Goal: Navigation & Orientation: Find specific page/section

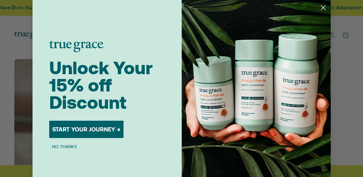
scroll to position [166, 0]
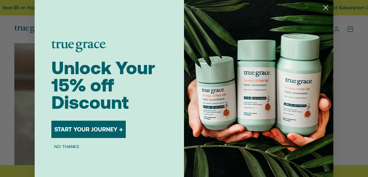
click at [323, 6] on circle "Close dialog" at bounding box center [325, 8] width 10 height 10
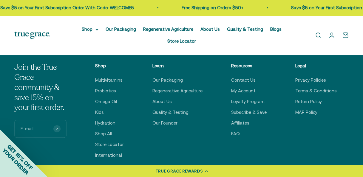
scroll to position [1289, 0]
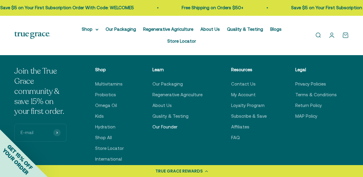
click at [159, 124] on link "Our Founder" at bounding box center [164, 127] width 25 height 7
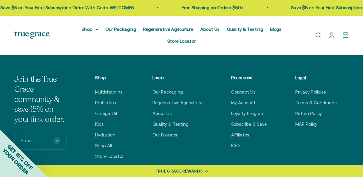
scroll to position [918, 0]
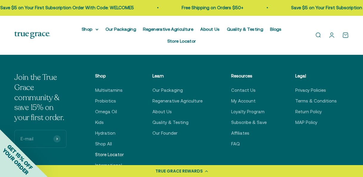
click at [115, 151] on link "Store Locator" at bounding box center [109, 154] width 29 height 7
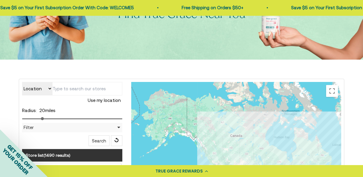
scroll to position [85, 0]
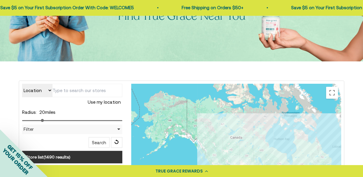
click at [96, 84] on input "text" at bounding box center [87, 90] width 70 height 13
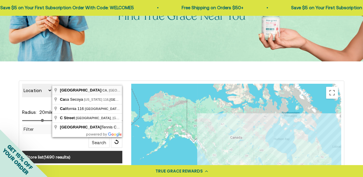
type input "[GEOGRAPHIC_DATA], [GEOGRAPHIC_DATA], [GEOGRAPHIC_DATA]"
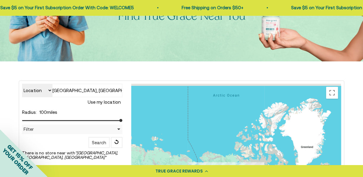
drag, startPoint x: 54, startPoint y: 113, endPoint x: 121, endPoint y: 111, distance: 66.8
click at [121, 120] on input "range" at bounding box center [72, 120] width 100 height 1
click at [101, 137] on button "Search" at bounding box center [99, 142] width 21 height 11
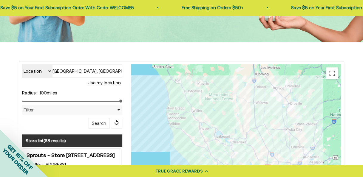
scroll to position [97, 0]
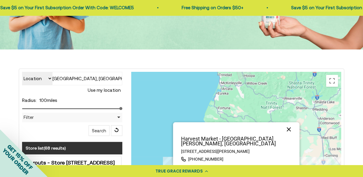
click at [290, 122] on button "Close" at bounding box center [289, 129] width 14 height 14
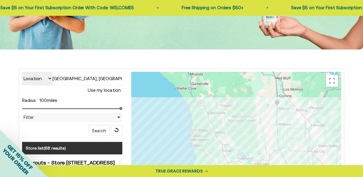
drag, startPoint x: 278, startPoint y: 124, endPoint x: 226, endPoint y: 59, distance: 82.6
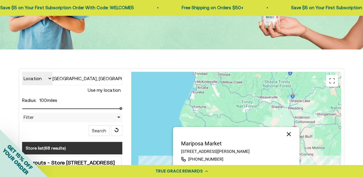
click at [291, 127] on button "Close" at bounding box center [289, 134] width 14 height 14
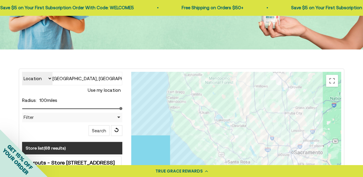
drag, startPoint x: 287, startPoint y: 125, endPoint x: 240, endPoint y: 25, distance: 109.8
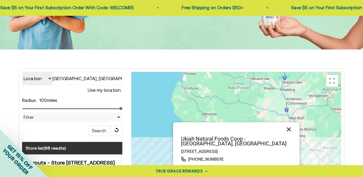
click at [288, 123] on button "Close" at bounding box center [289, 129] width 14 height 14
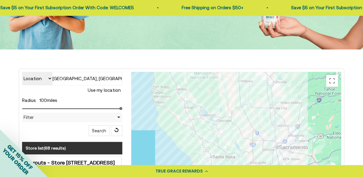
drag, startPoint x: 288, startPoint y: 123, endPoint x: 236, endPoint y: 39, distance: 98.4
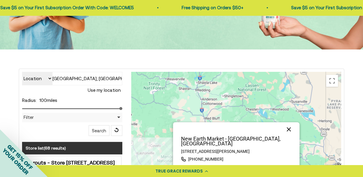
click at [288, 122] on button "Close" at bounding box center [289, 129] width 14 height 14
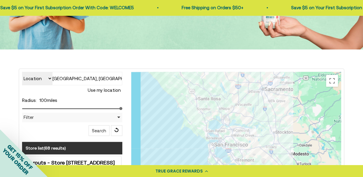
drag, startPoint x: 225, startPoint y: 139, endPoint x: 243, endPoint y: -4, distance: 144.0
type input "100"
drag, startPoint x: 120, startPoint y: 97, endPoint x: 124, endPoint y: 98, distance: 3.8
click at [122, 108] on input "range" at bounding box center [72, 108] width 100 height 1
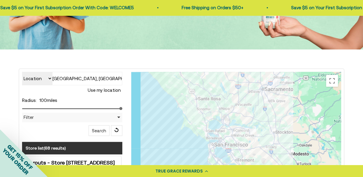
click at [112, 72] on input "[GEOGRAPHIC_DATA], [GEOGRAPHIC_DATA], [GEOGRAPHIC_DATA]" at bounding box center [87, 78] width 70 height 13
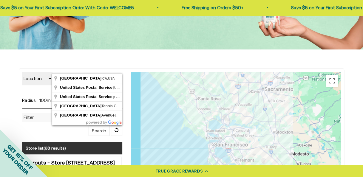
type input "M"
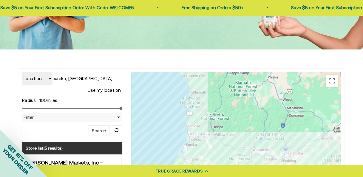
type input "eureka, [GEOGRAPHIC_DATA]"
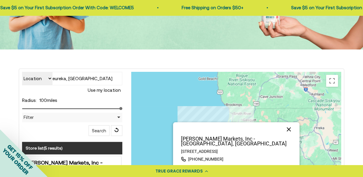
click at [288, 122] on button "Close" at bounding box center [289, 129] width 14 height 14
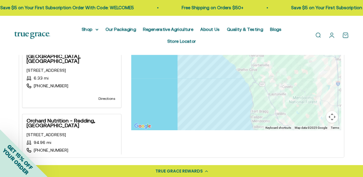
scroll to position [279, 0]
